Goal: Navigation & Orientation: Find specific page/section

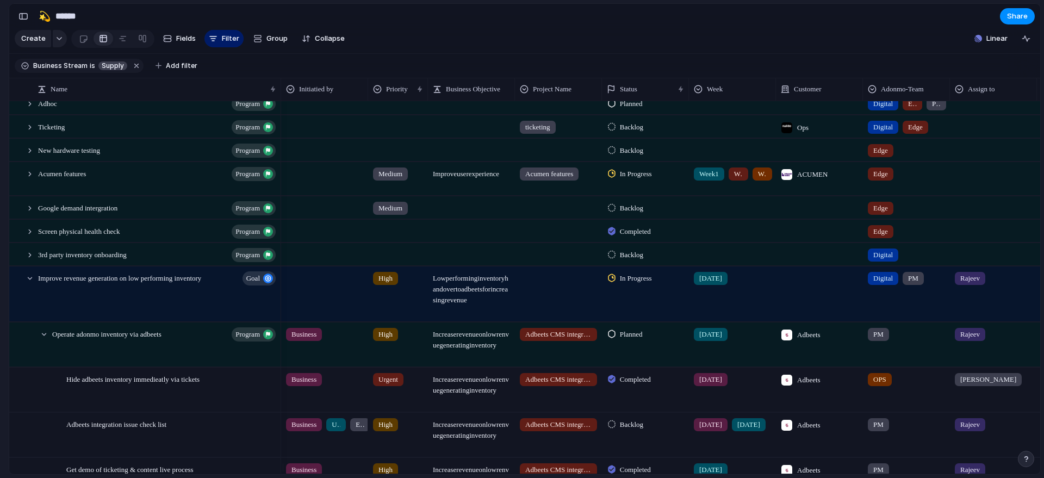
scroll to position [456, 0]
click at [23, 283] on div at bounding box center [20, 298] width 20 height 62
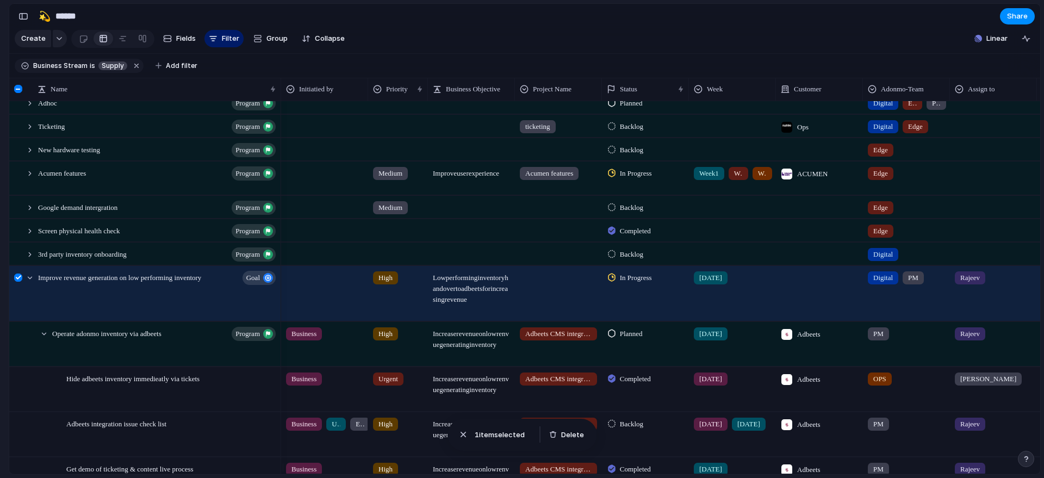
click at [18, 282] on div at bounding box center [18, 278] width 8 height 8
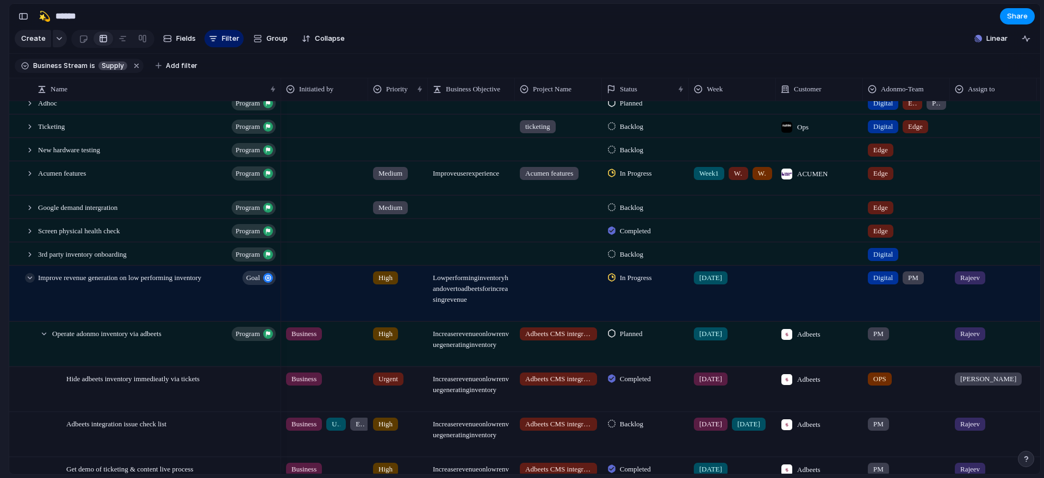
click at [27, 283] on div at bounding box center [30, 278] width 10 height 10
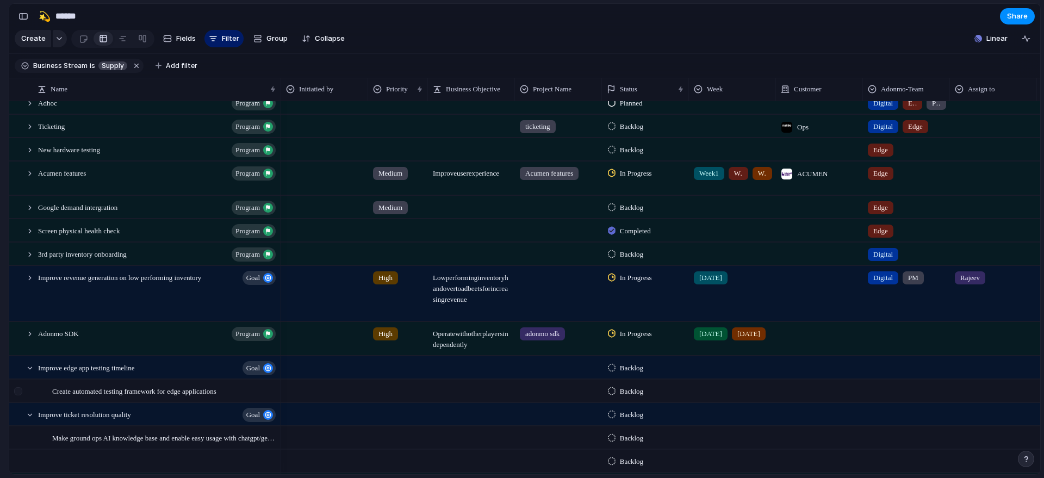
scroll to position [533, 0]
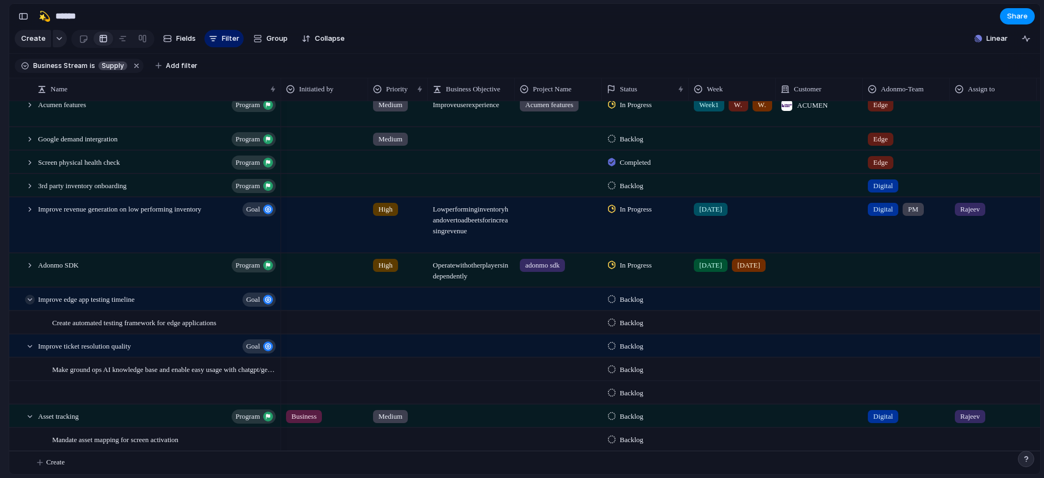
click at [27, 299] on div at bounding box center [30, 300] width 10 height 10
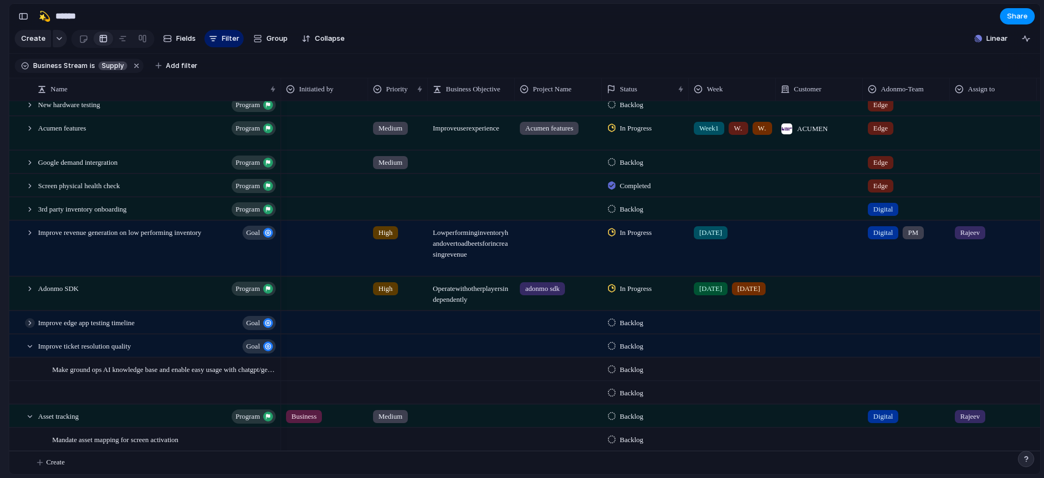
scroll to position [509, 0]
click at [29, 345] on div at bounding box center [30, 347] width 10 height 10
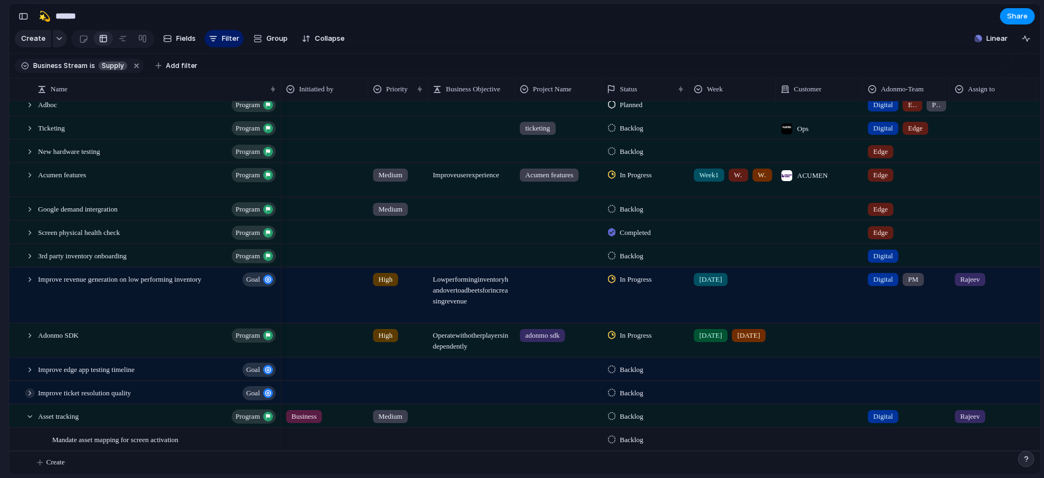
scroll to position [462, 0]
click at [33, 347] on div at bounding box center [30, 417] width 10 height 10
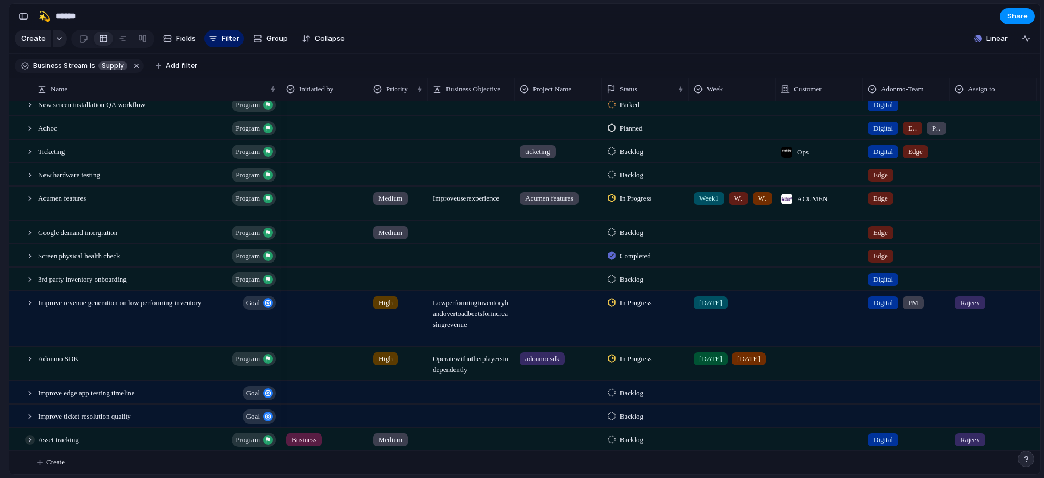
scroll to position [0, 0]
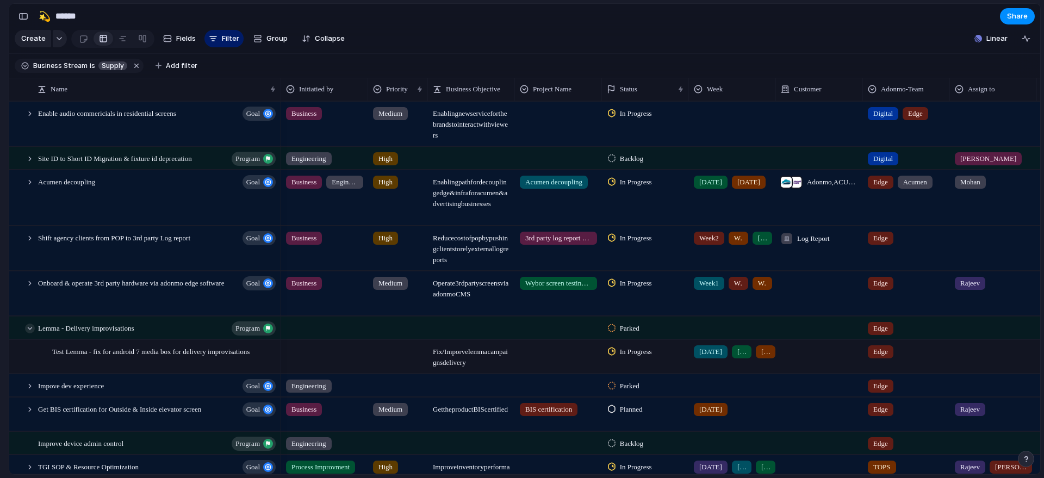
click at [34, 333] on div at bounding box center [30, 329] width 10 height 10
